Goal: Entertainment & Leisure: Consume media (video, audio)

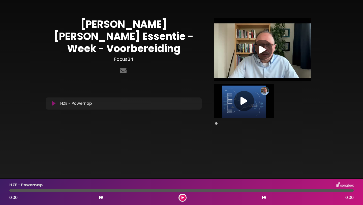
click at [264, 53] on icon at bounding box center [262, 49] width 7 height 9
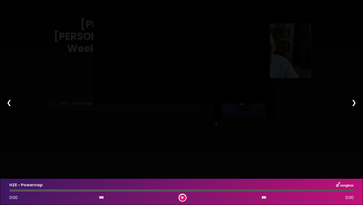
type input "*"
click at [356, 101] on div "❯" at bounding box center [354, 102] width 13 height 17
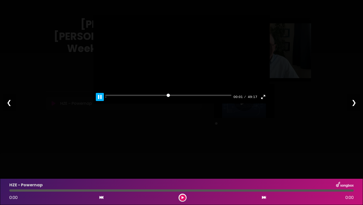
click at [100, 101] on button "Pause Play" at bounding box center [100, 97] width 8 height 8
click at [182, 65] on button "Play" at bounding box center [182, 59] width 12 height 12
click at [265, 101] on button "Exit fullscreen Enter fullscreen" at bounding box center [263, 97] width 8 height 8
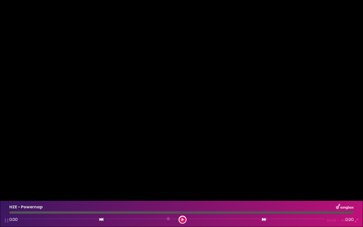
click at [64, 174] on div at bounding box center [181, 113] width 363 height 227
click at [58, 197] on div at bounding box center [181, 113] width 363 height 227
click at [249, 126] on div at bounding box center [181, 113] width 363 height 227
click at [249, 127] on div at bounding box center [181, 113] width 363 height 227
click at [130, 90] on div at bounding box center [181, 113] width 363 height 227
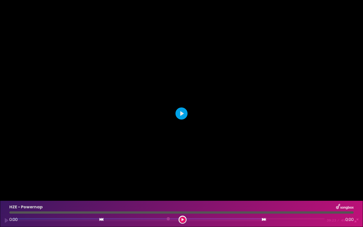
click at [114, 99] on div at bounding box center [181, 113] width 363 height 227
click at [116, 105] on div at bounding box center [181, 113] width 363 height 227
click at [117, 96] on div at bounding box center [181, 113] width 363 height 227
click at [139, 75] on div at bounding box center [181, 113] width 363 height 227
type input "*****"
